Goal: Entertainment & Leisure: Browse casually

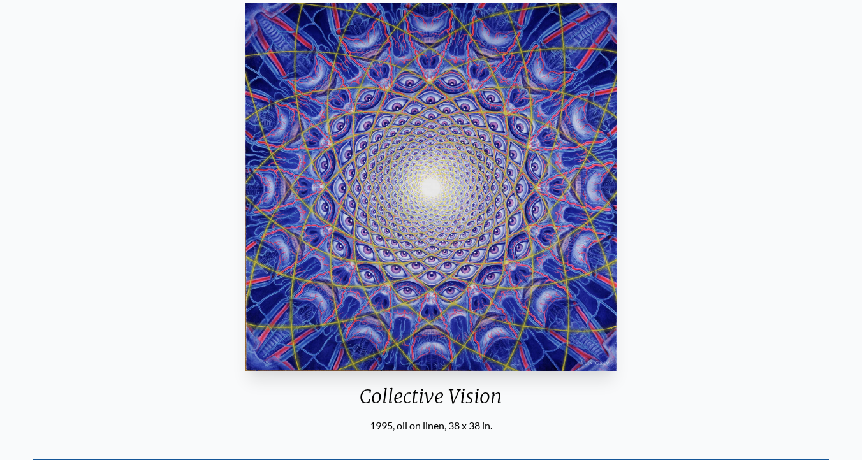
scroll to position [120, 0]
